Goal: Information Seeking & Learning: Learn about a topic

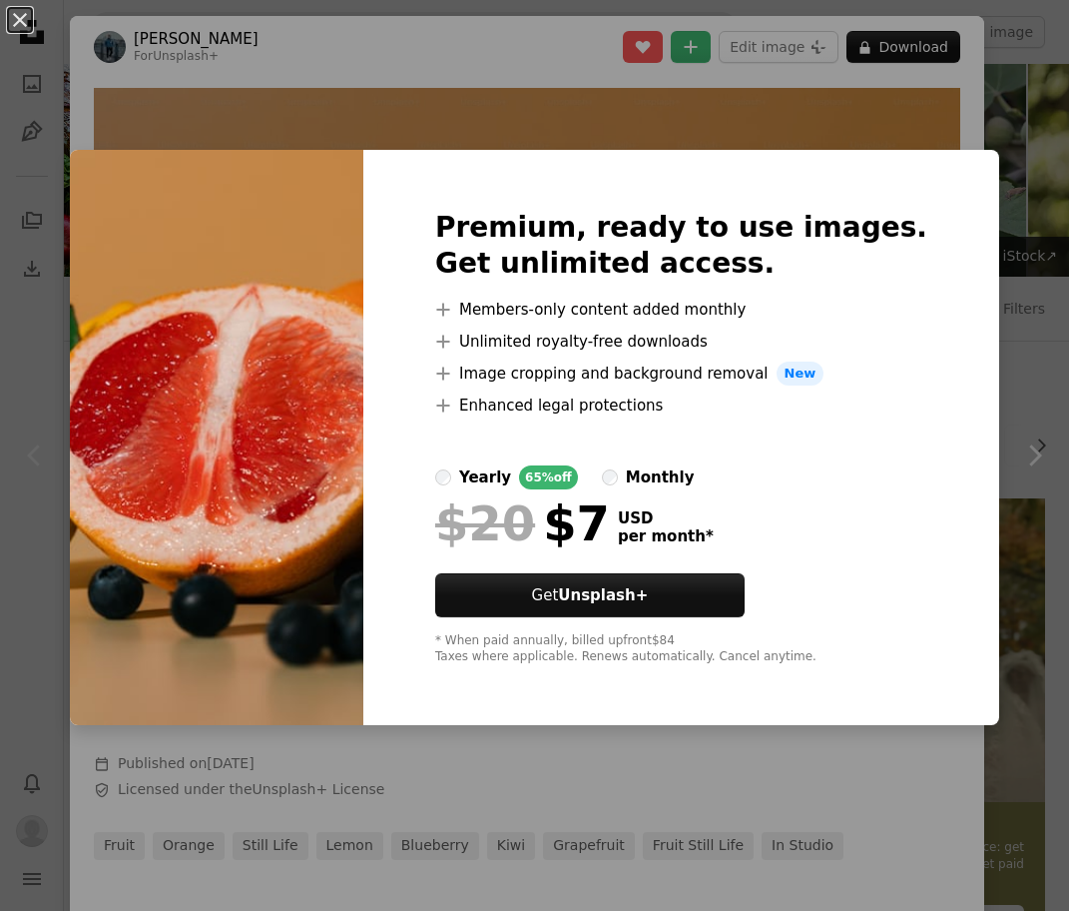
click at [565, 78] on div "An X shape Premium, ready to use images. Get unlimited access. A plus sign Memb…" at bounding box center [534, 455] width 1069 height 911
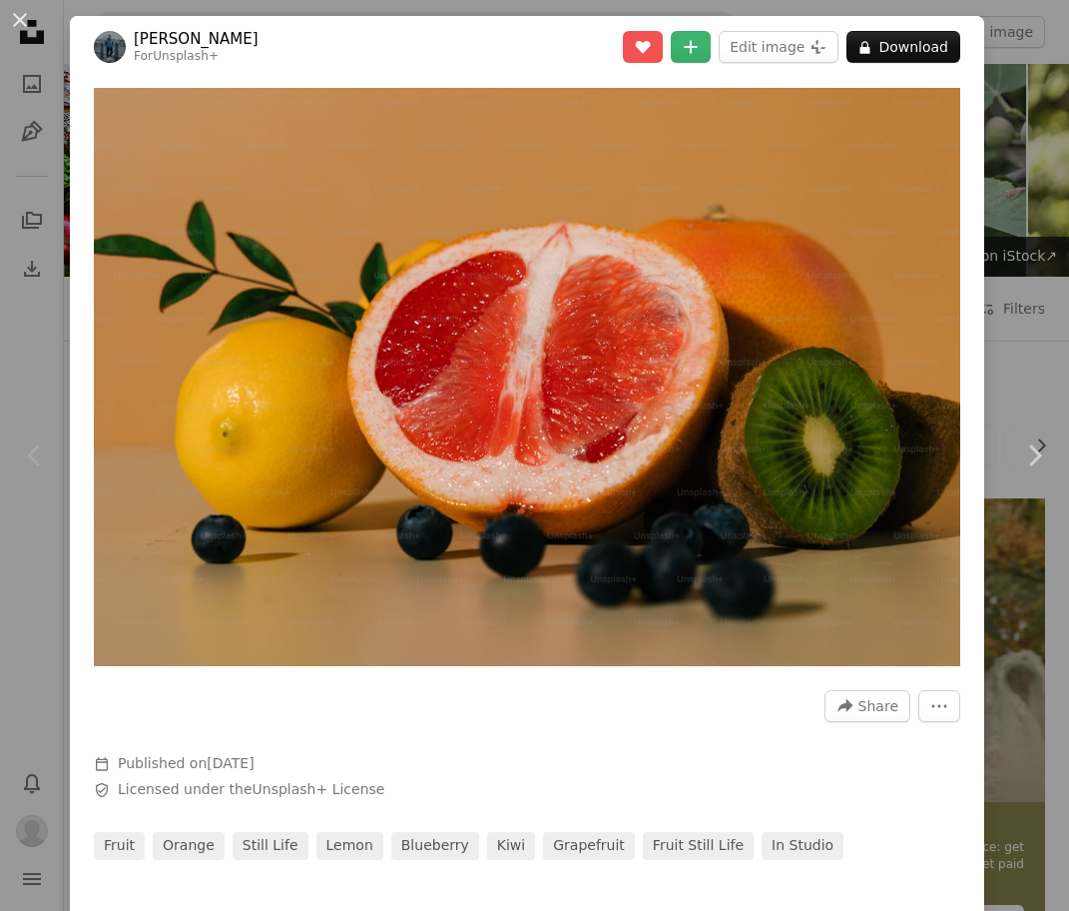
click at [14, 386] on div "Chevron left" at bounding box center [35, 455] width 70 height 192
click at [172, 37] on link "[PERSON_NAME]" at bounding box center [196, 39] width 125 height 20
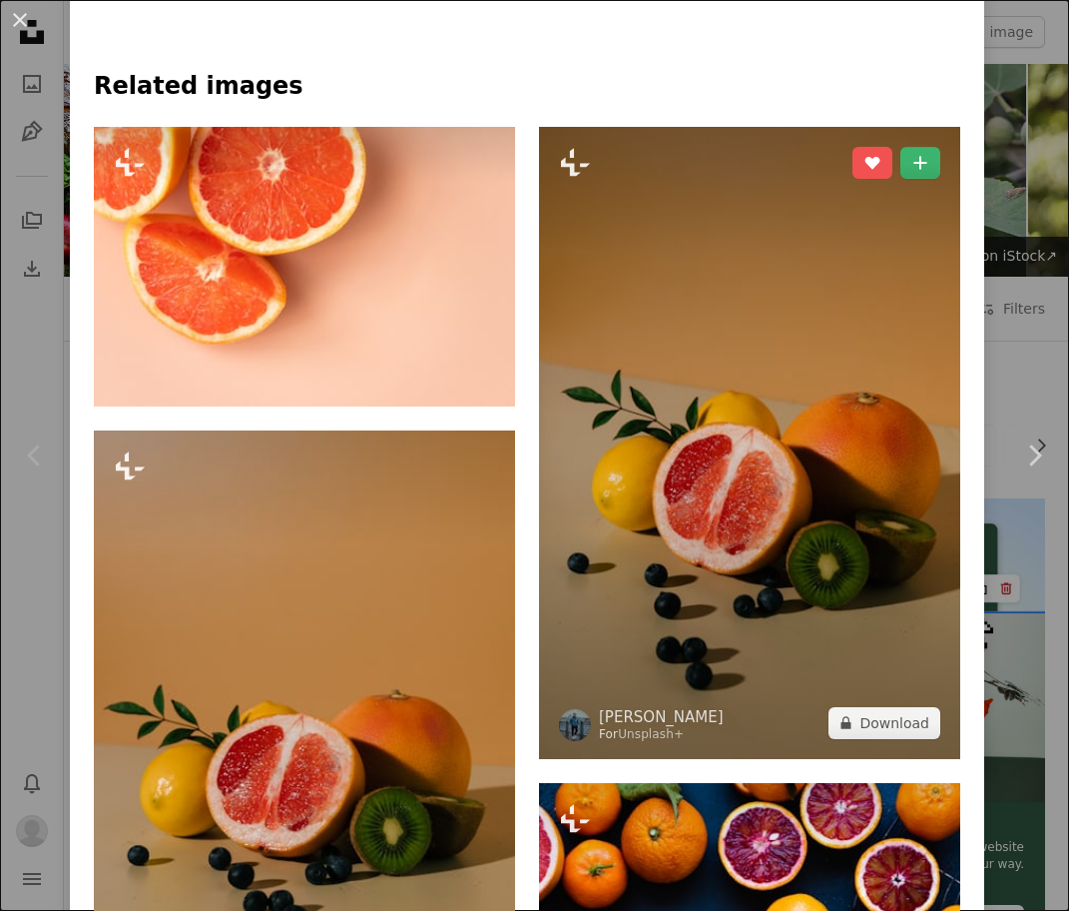
scroll to position [1425, 0]
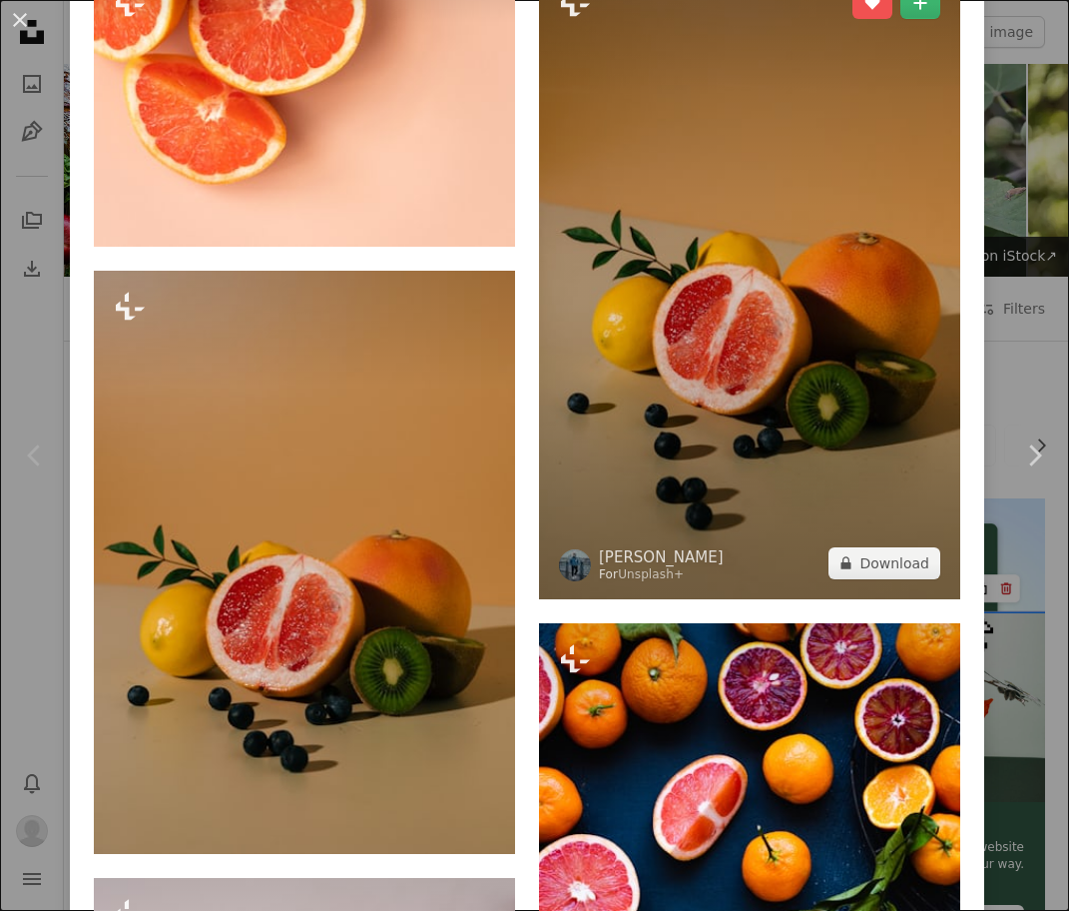
click at [862, 376] on img at bounding box center [749, 283] width 421 height 632
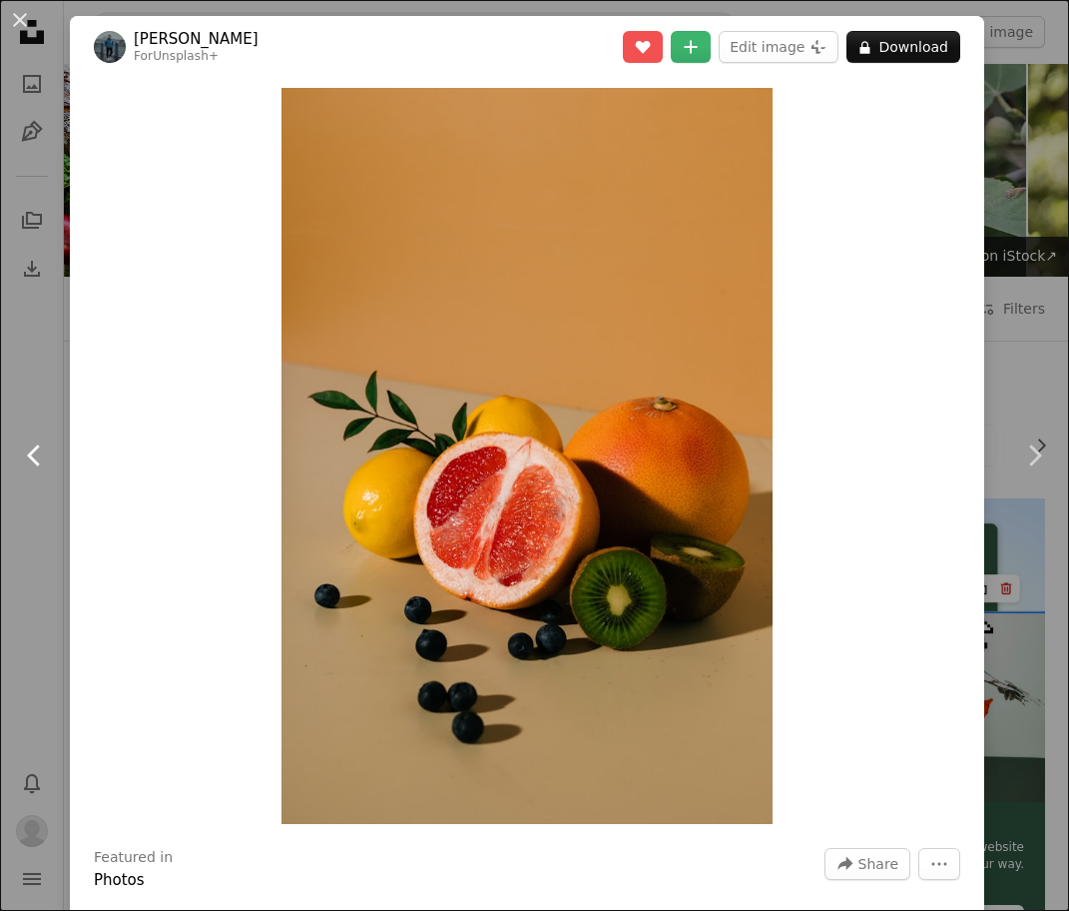
click at [43, 364] on link "Chevron left" at bounding box center [35, 455] width 70 height 192
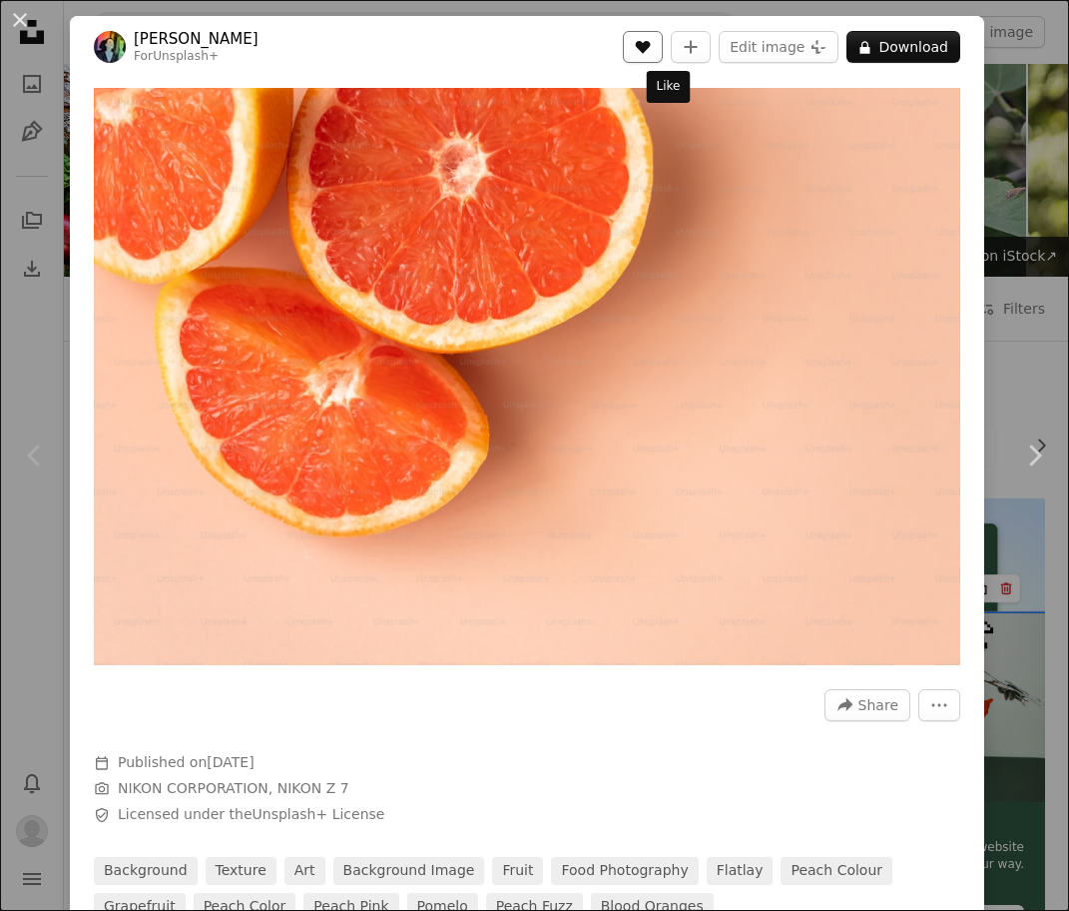
click at [652, 40] on button "A heart" at bounding box center [643, 47] width 40 height 32
click at [889, 54] on button "A lock Download" at bounding box center [904, 47] width 114 height 32
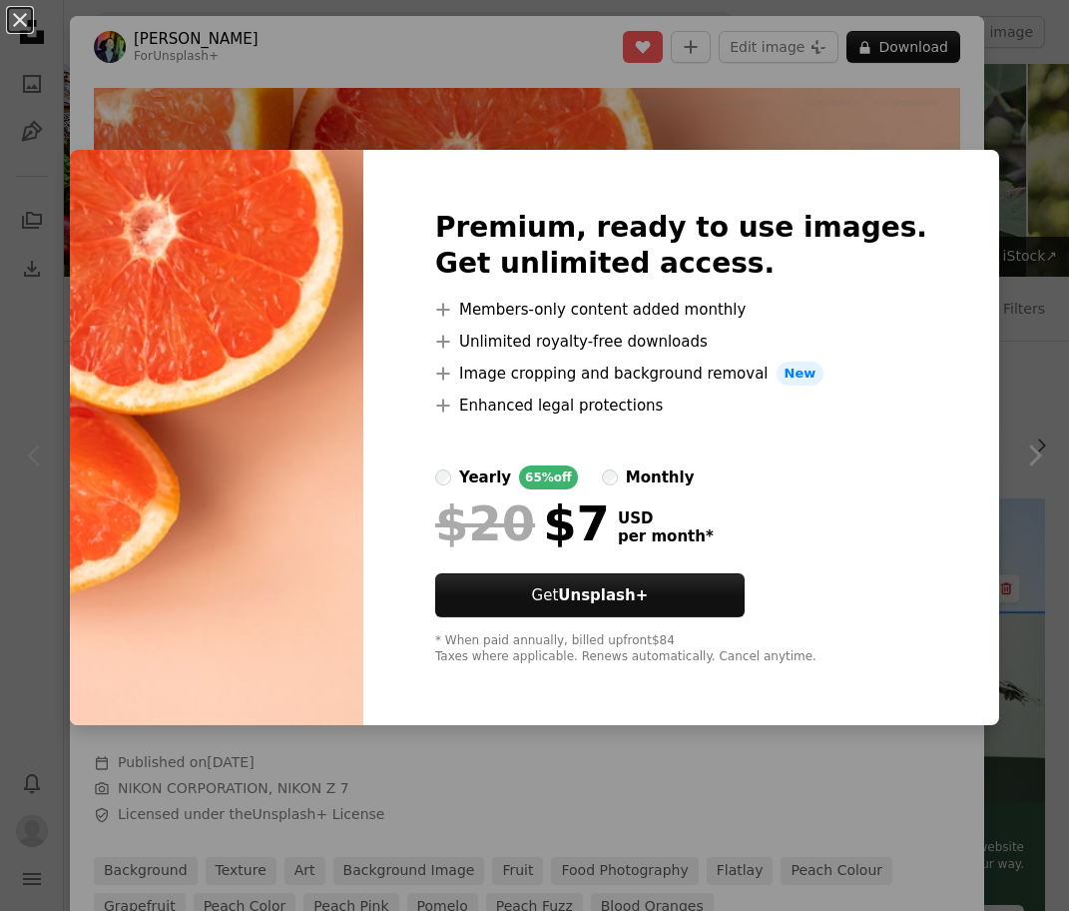
click at [547, 58] on div "An X shape Premium, ready to use images. Get unlimited access. A plus sign Memb…" at bounding box center [534, 455] width 1069 height 911
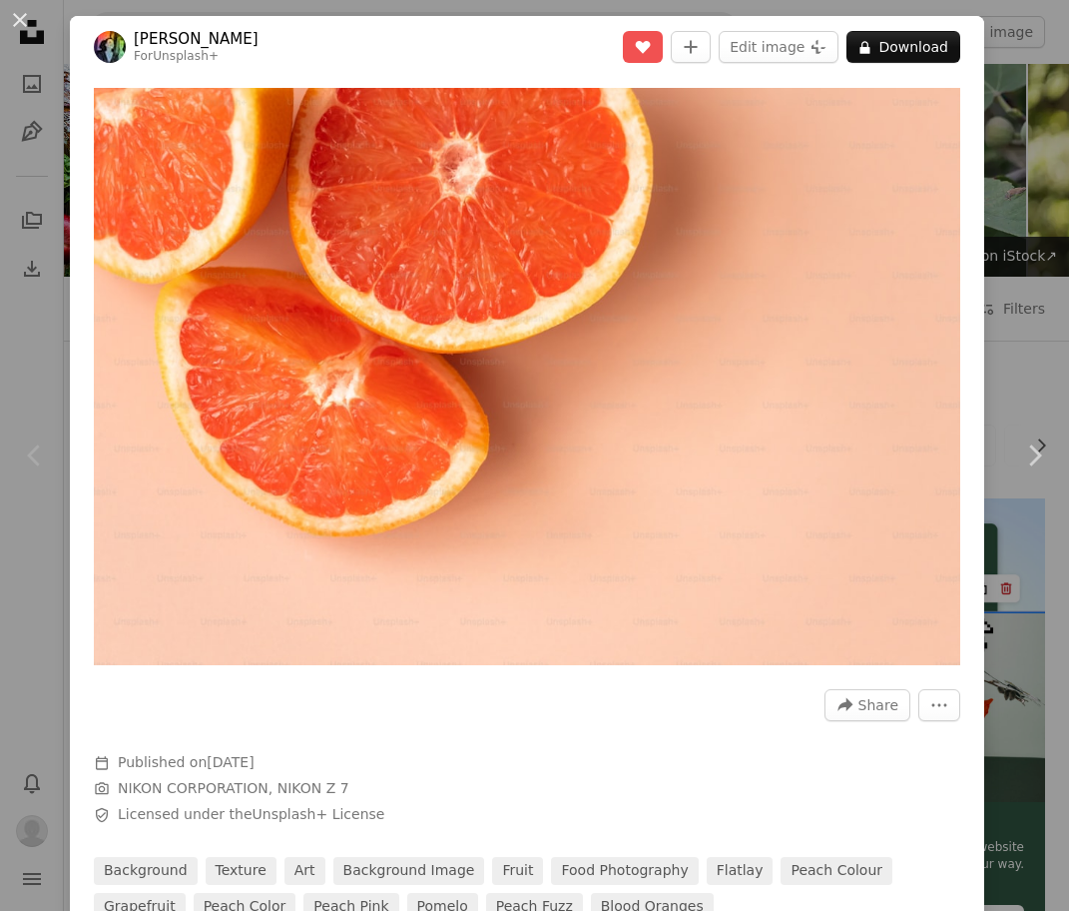
click at [6, 367] on div "Chevron left" at bounding box center [35, 455] width 70 height 192
click at [18, 18] on button "An X shape" at bounding box center [20, 20] width 24 height 24
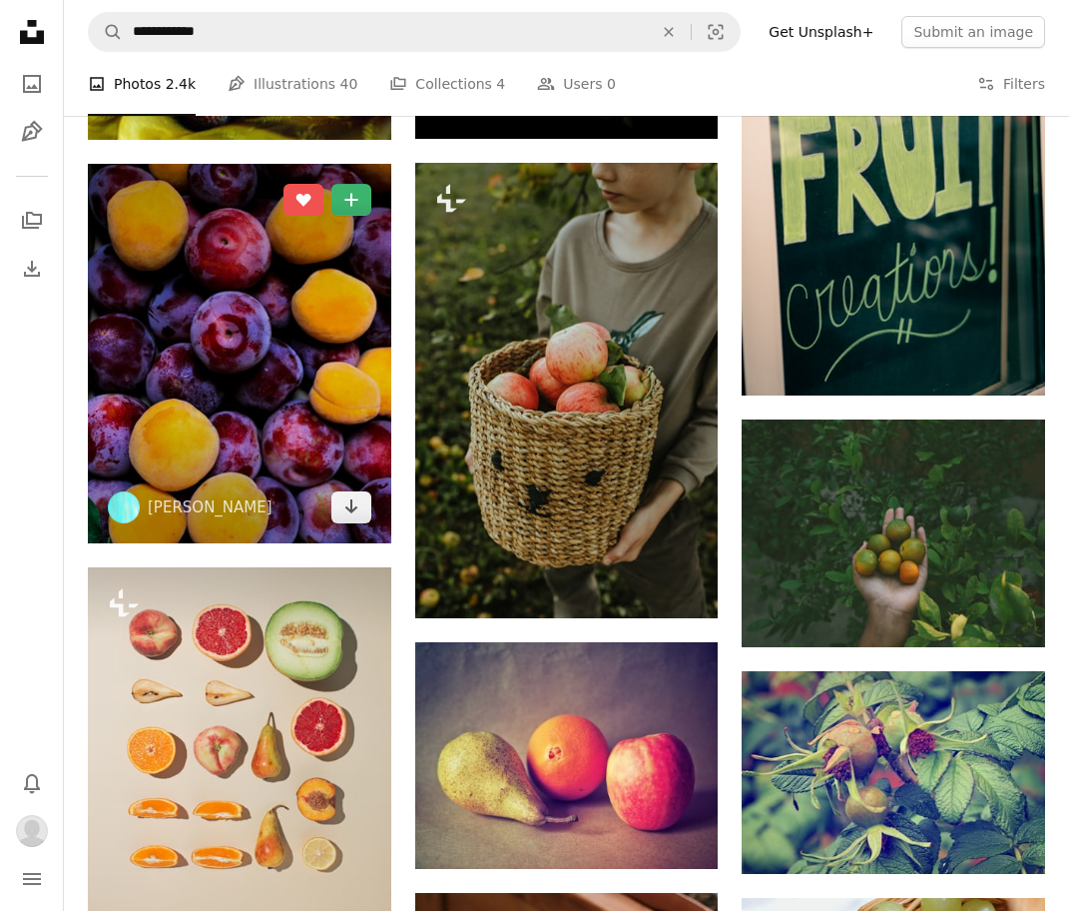
scroll to position [1362, 0]
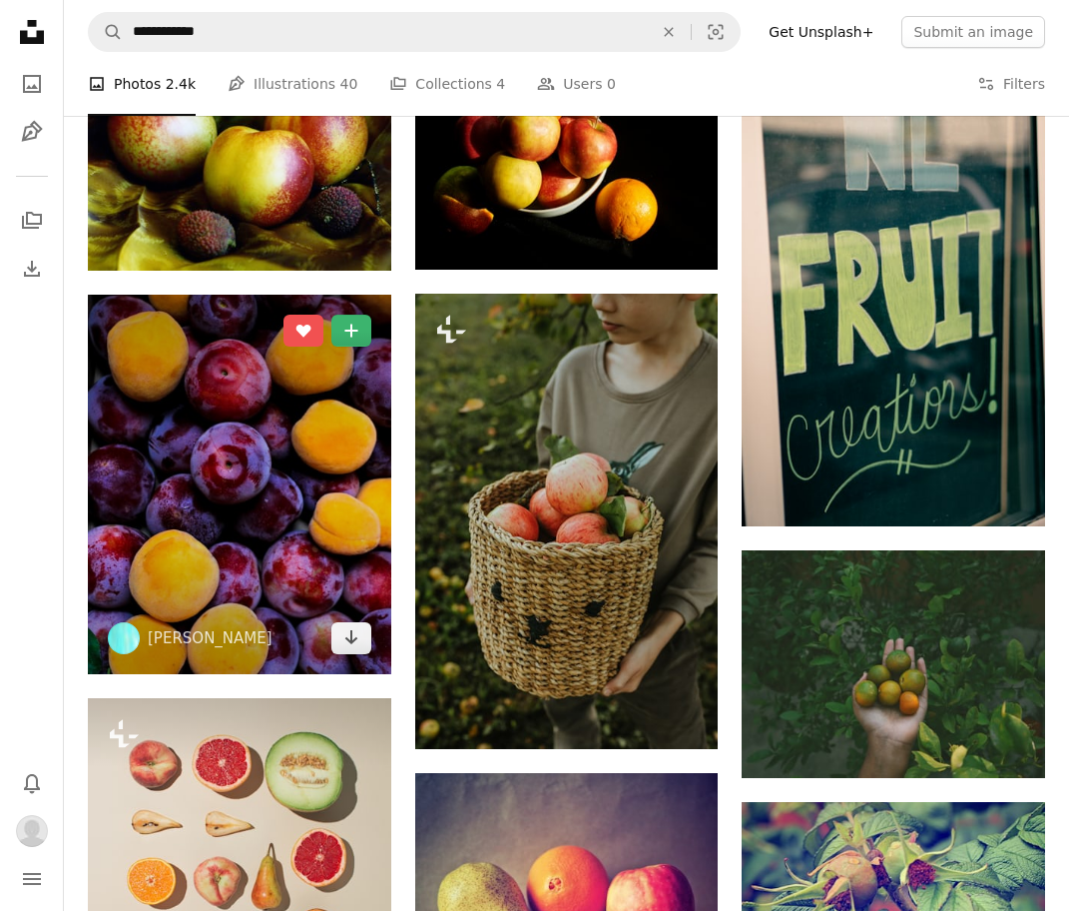
click at [157, 362] on img at bounding box center [240, 484] width 304 height 379
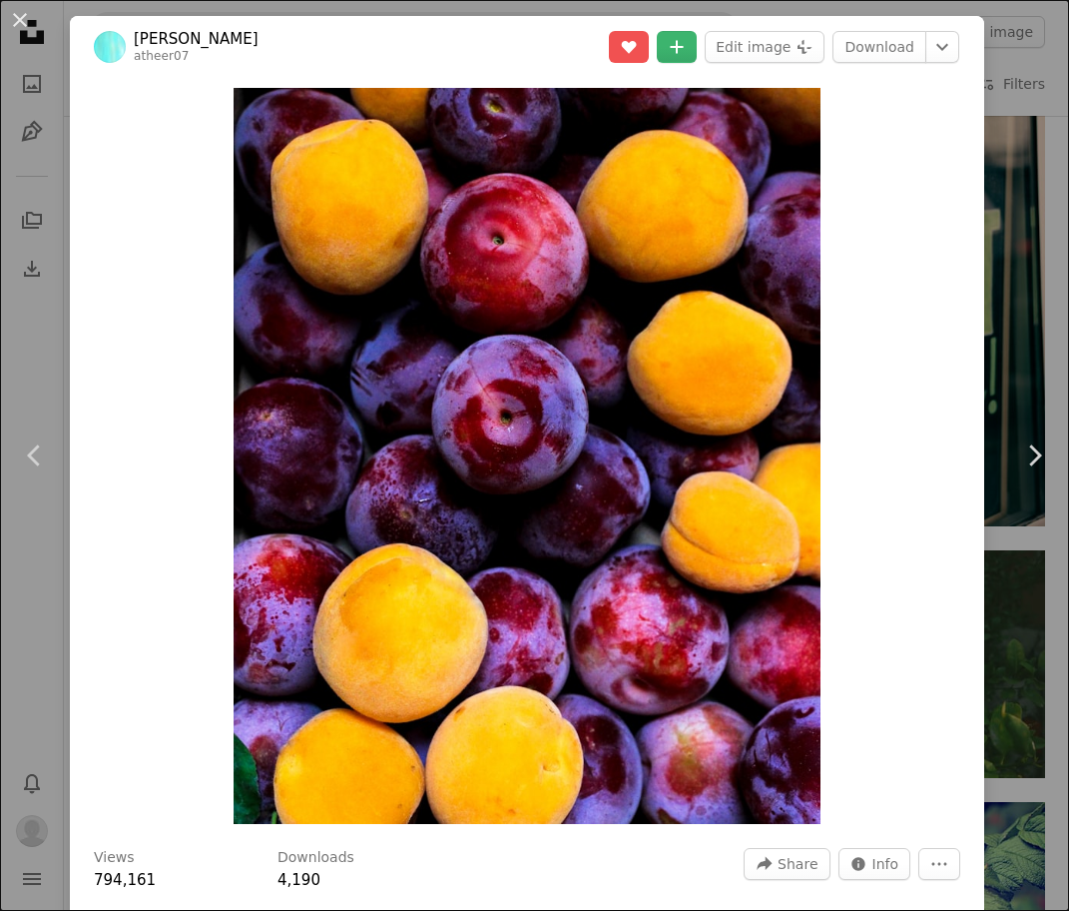
click at [236, 34] on link "[PERSON_NAME]" at bounding box center [196, 39] width 125 height 20
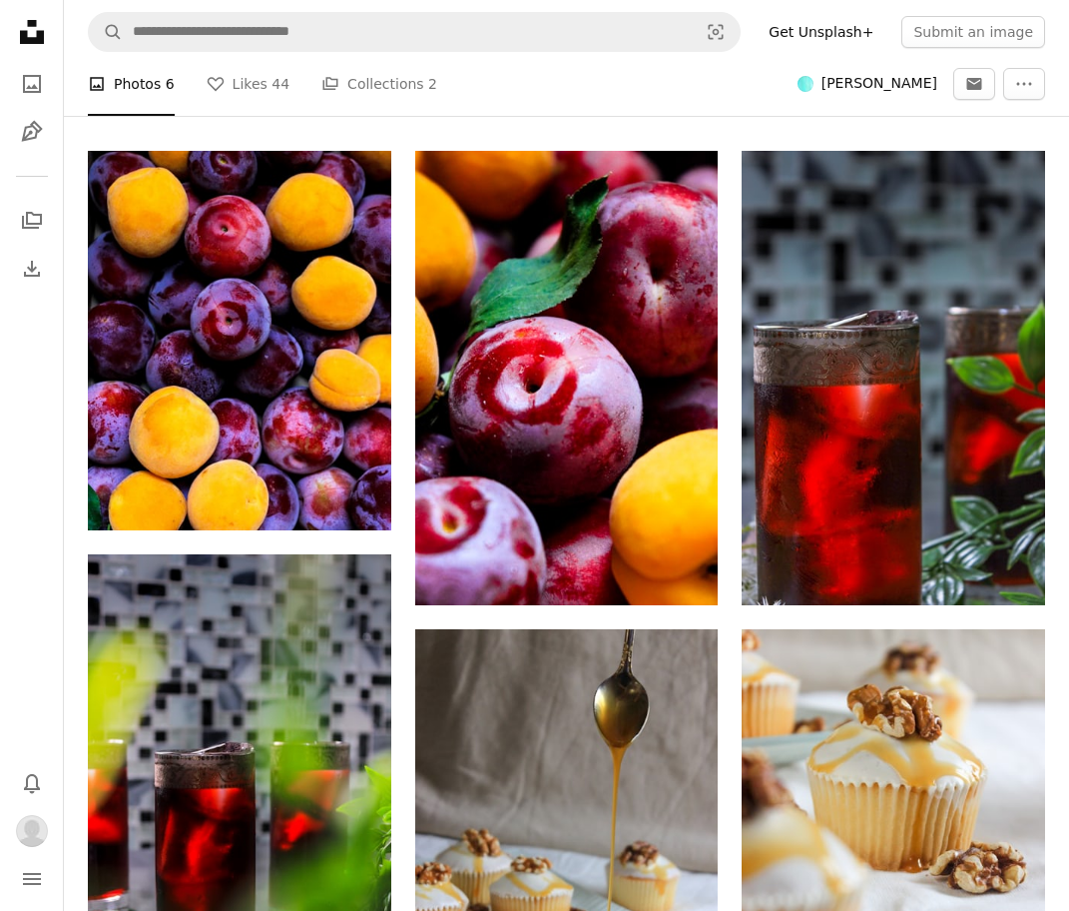
scroll to position [346, 0]
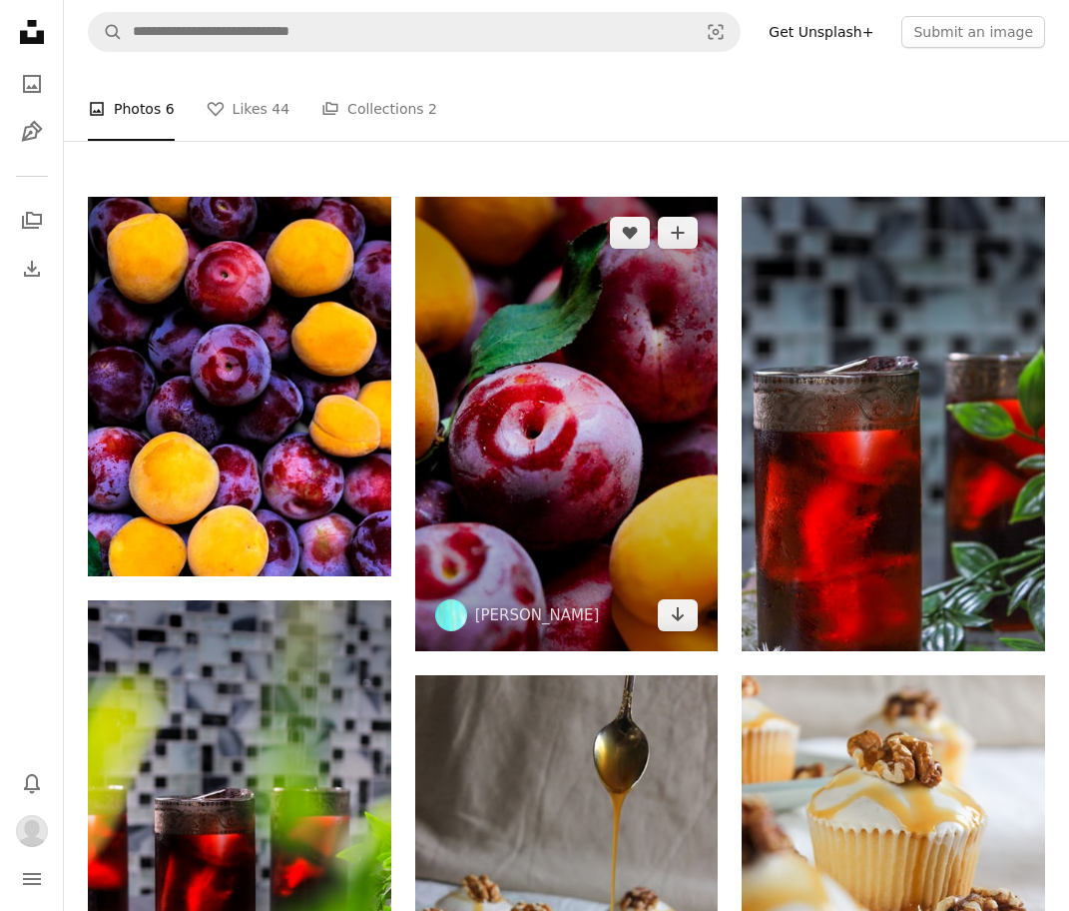
click at [481, 375] on img at bounding box center [567, 424] width 304 height 455
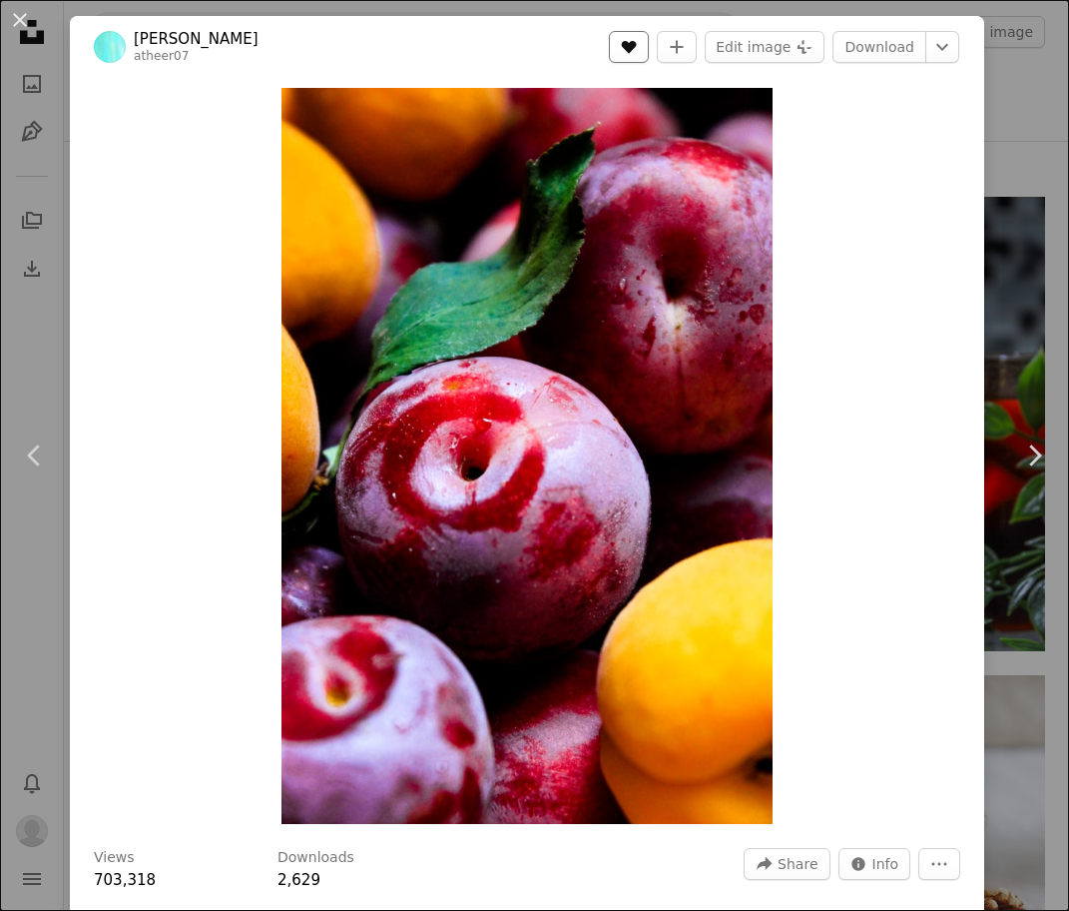
click at [646, 55] on button "A heart" at bounding box center [629, 47] width 40 height 32
click at [23, 350] on div "An X shape Chevron left Chevron right [PERSON_NAME] atheer07 A heart A plus sig…" at bounding box center [534, 455] width 1069 height 911
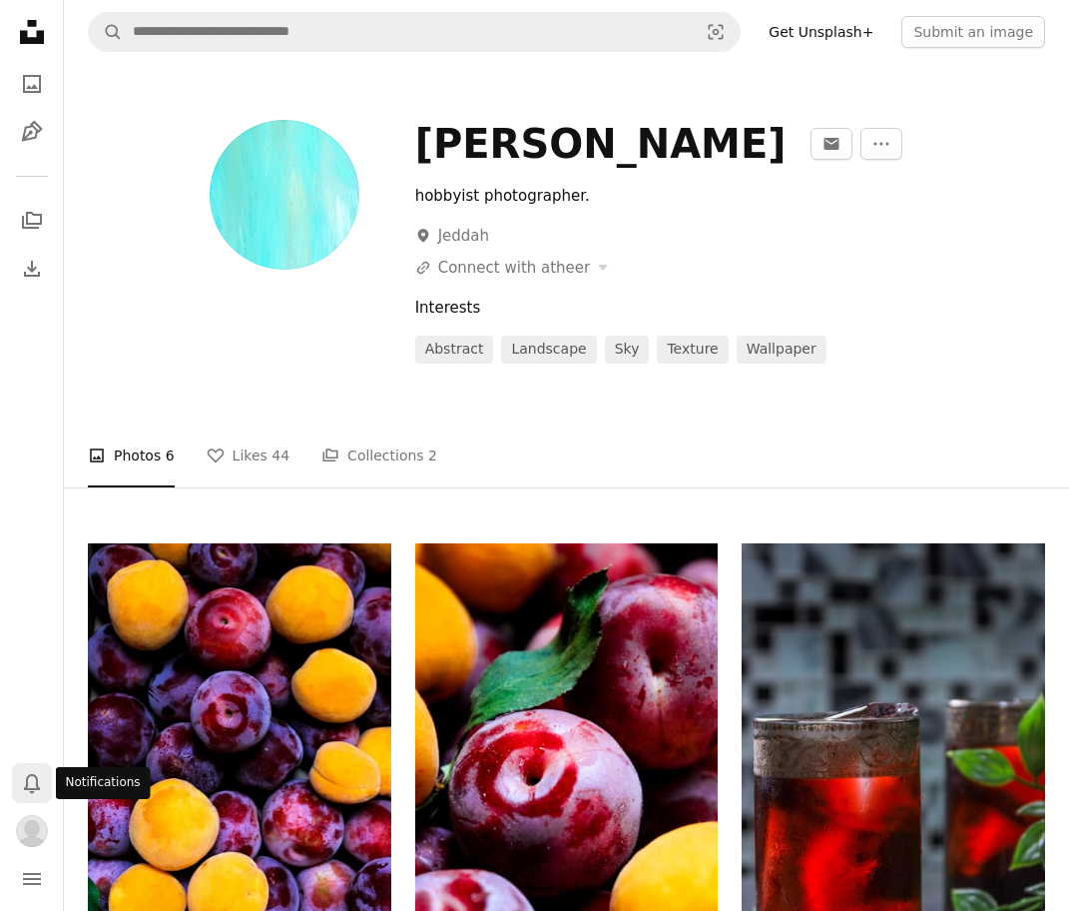
click at [30, 779] on icon "Bell" at bounding box center [32, 783] width 24 height 24
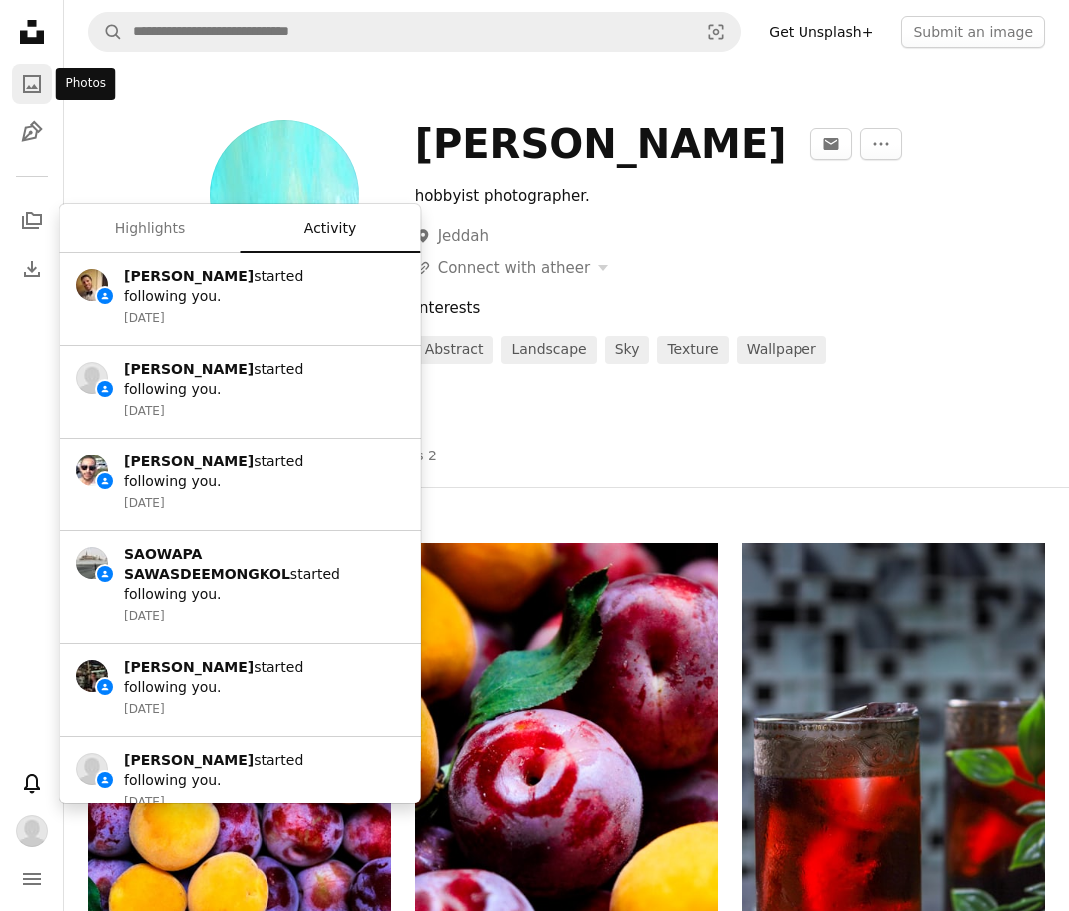
click at [40, 77] on icon "Photos" at bounding box center [32, 84] width 18 height 18
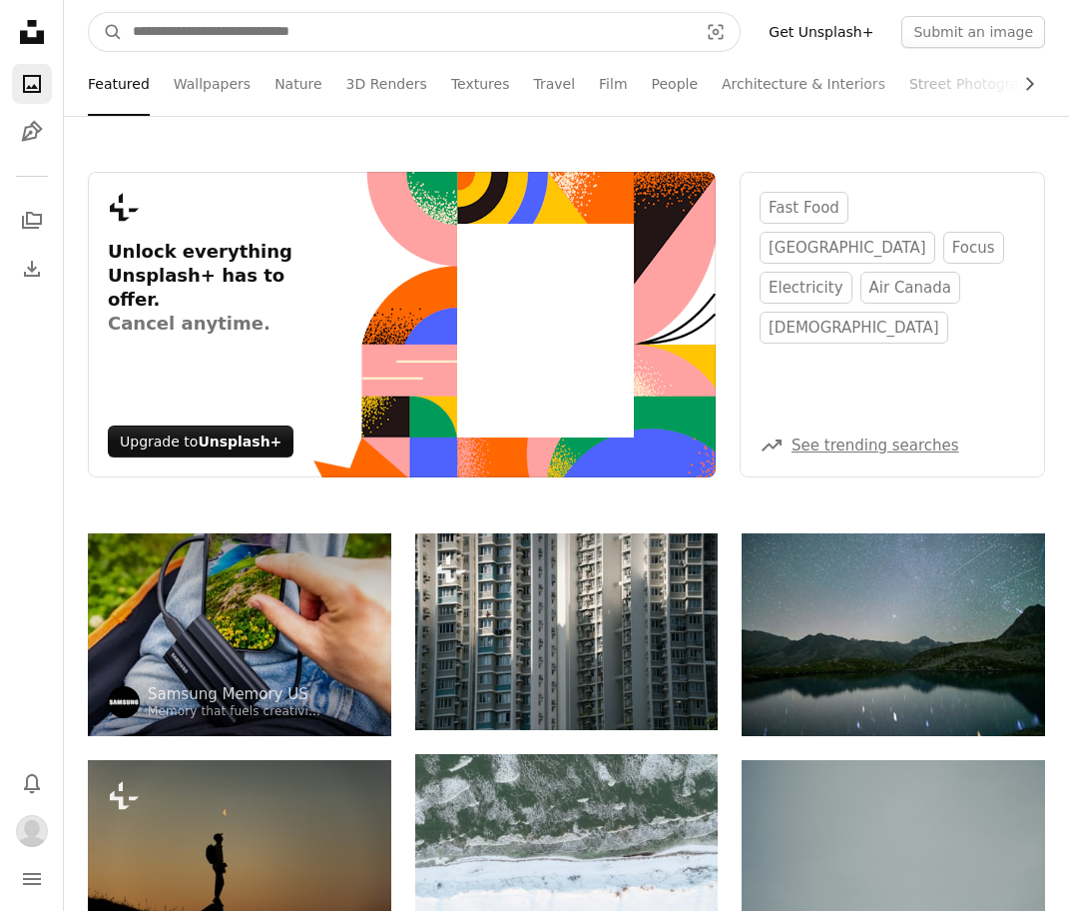
click at [276, 35] on input "Find visuals sitewide" at bounding box center [407, 32] width 569 height 38
type input "**********"
click button "A magnifying glass" at bounding box center [106, 32] width 34 height 38
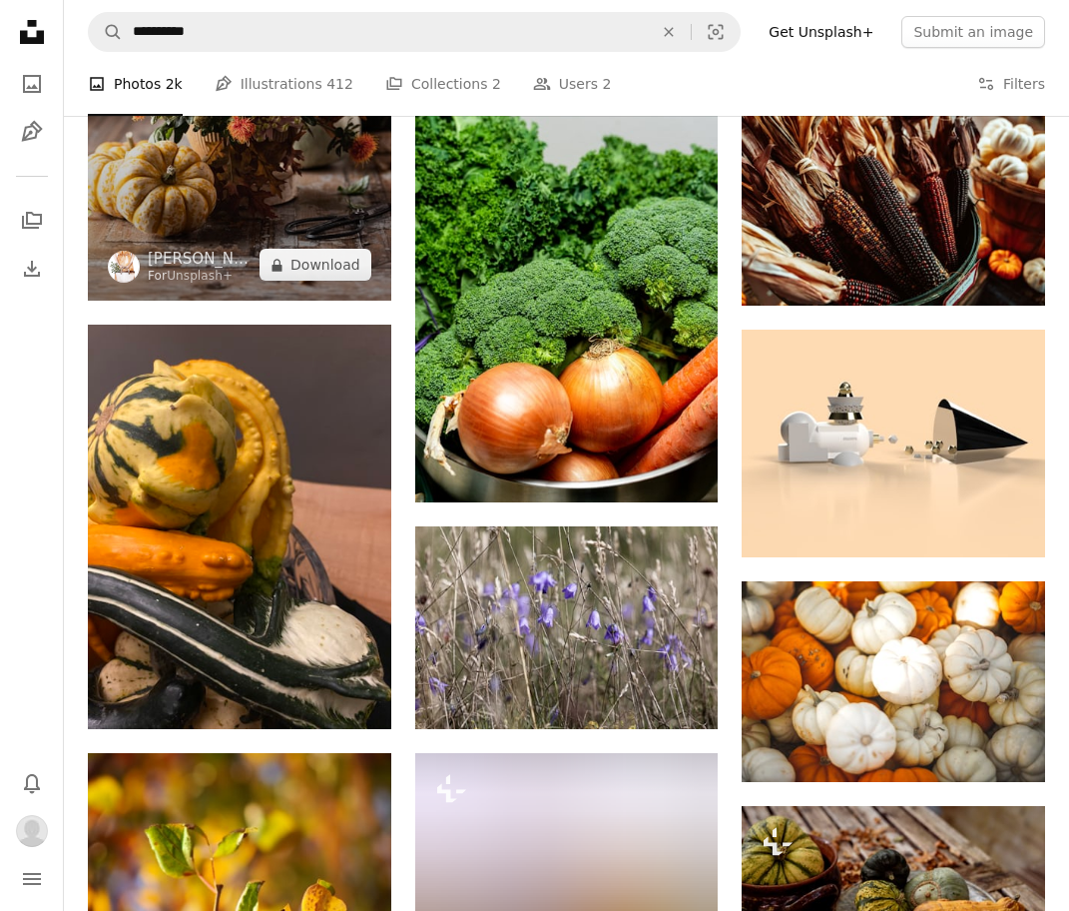
scroll to position [733, 0]
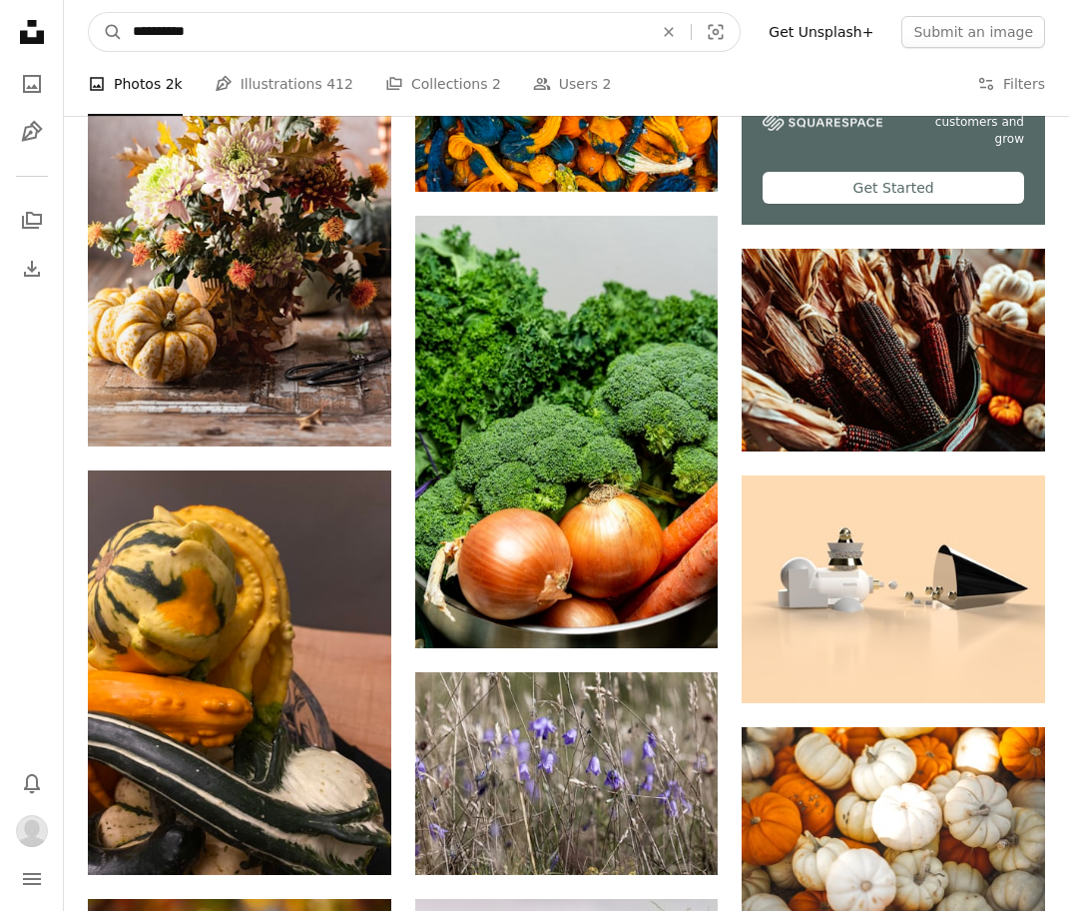
click at [237, 33] on input "**********" at bounding box center [385, 32] width 524 height 38
drag, startPoint x: 237, startPoint y: 33, endPoint x: 155, endPoint y: -28, distance: 102.0
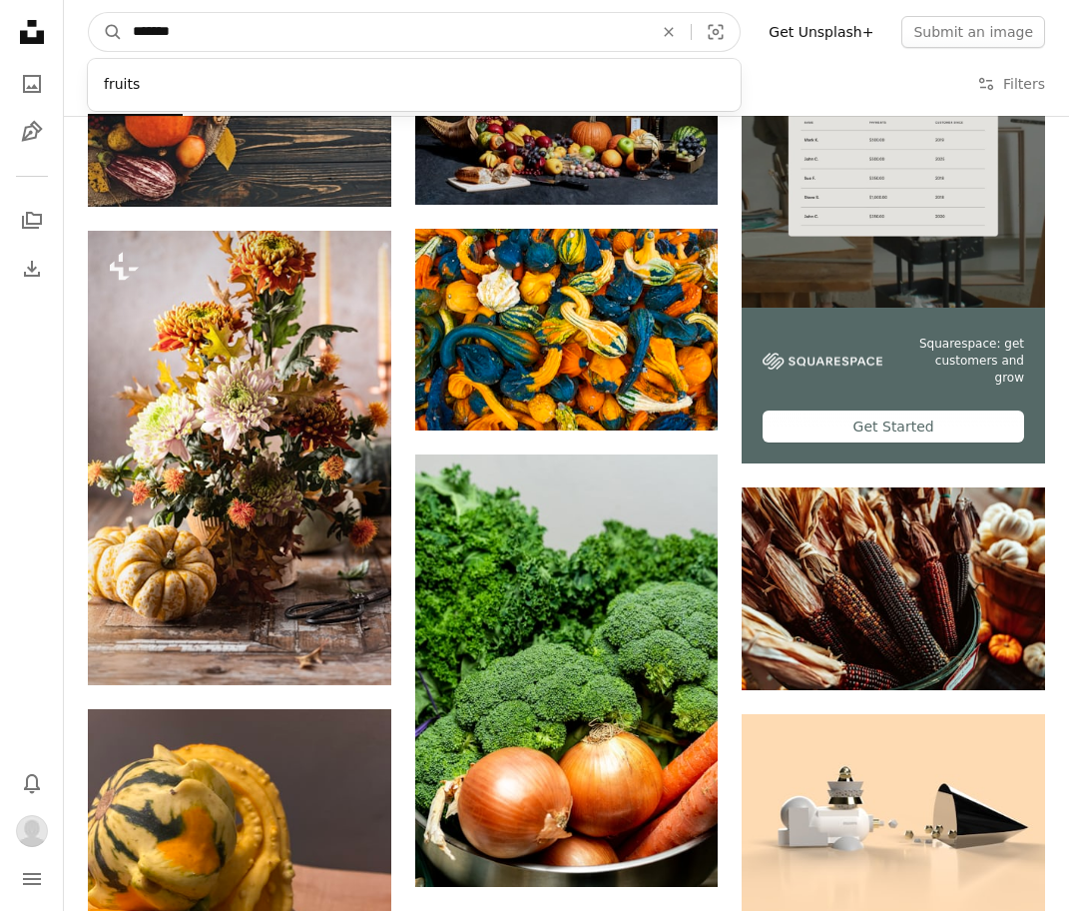
type input "********"
click button "A magnifying glass" at bounding box center [106, 32] width 34 height 38
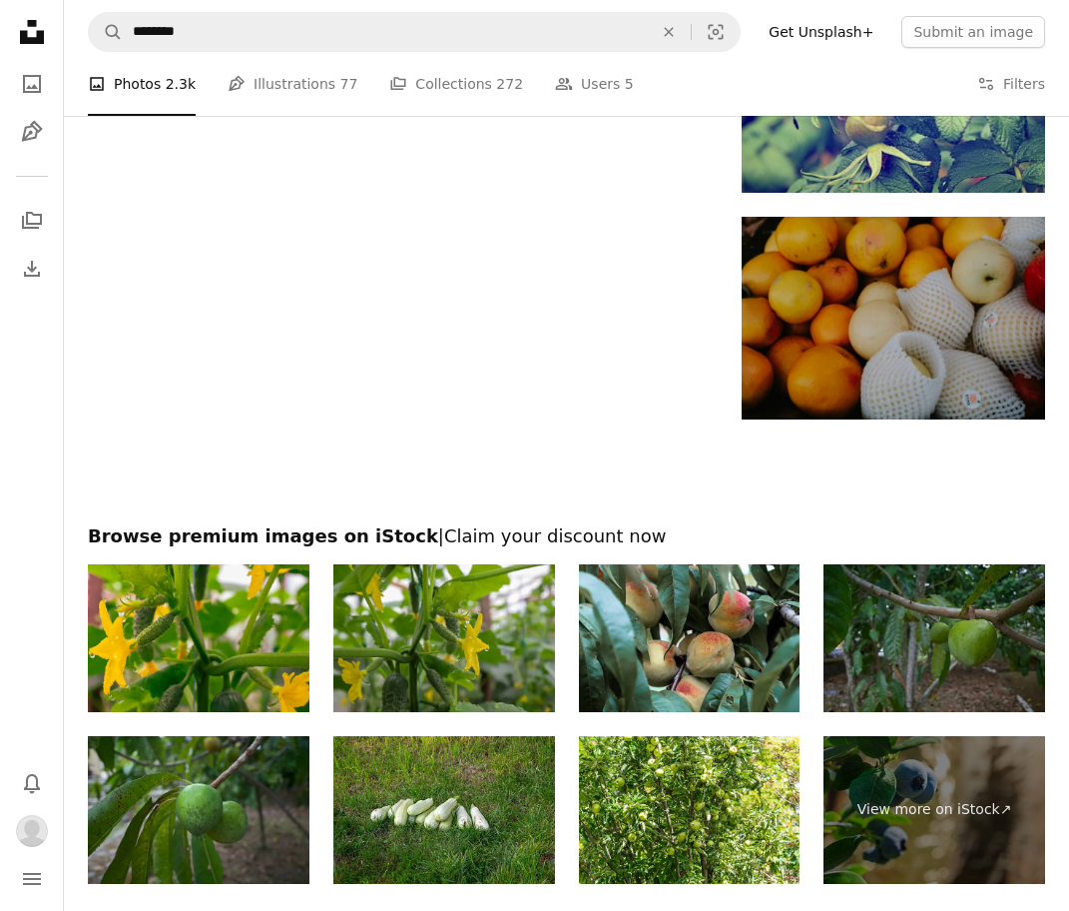
scroll to position [2999, 0]
